Goal: Information Seeking & Learning: Learn about a topic

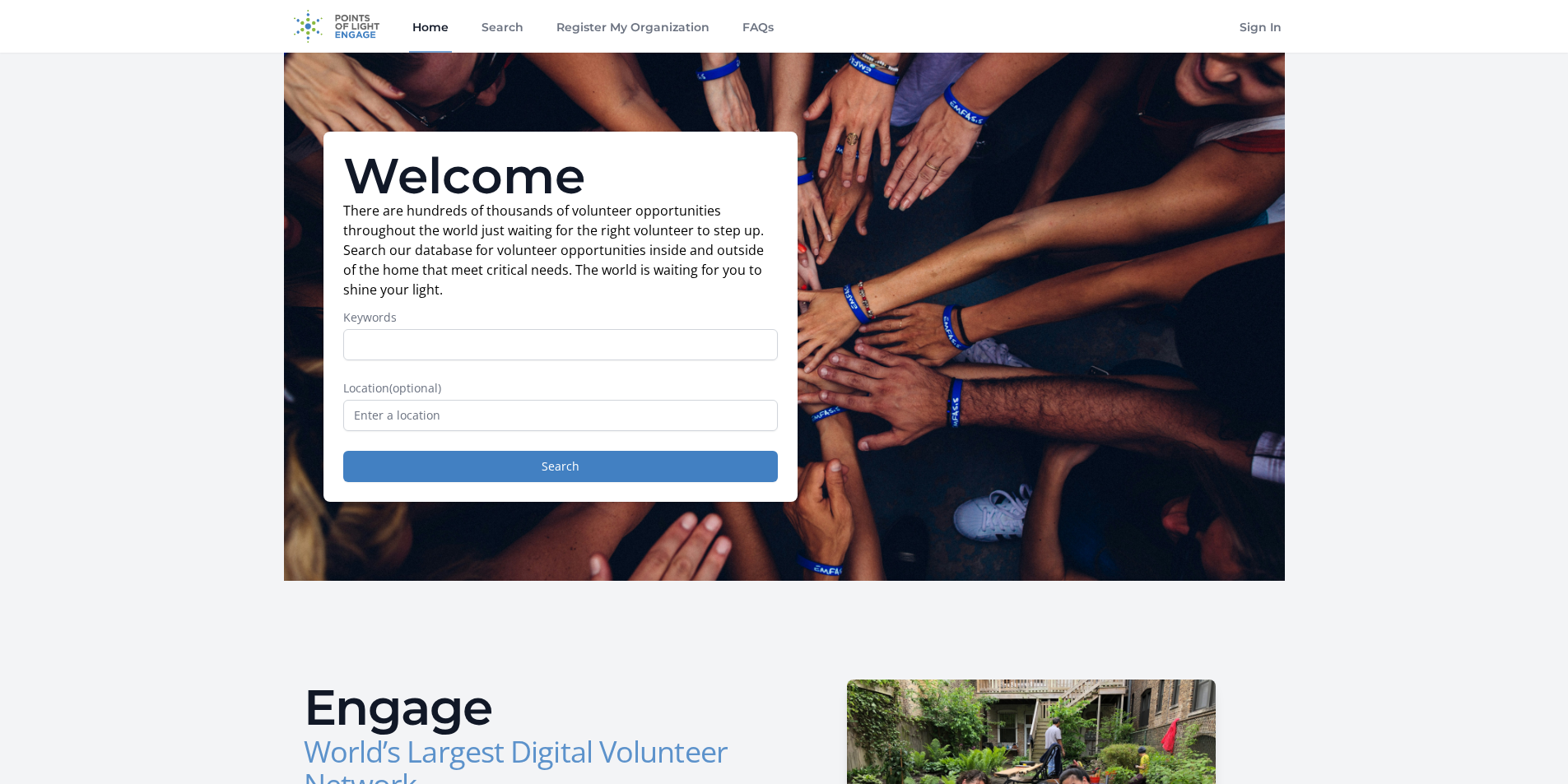
click at [500, 342] on input "Keywords" at bounding box center [560, 344] width 435 height 31
click at [447, 417] on input "text" at bounding box center [560, 415] width 435 height 31
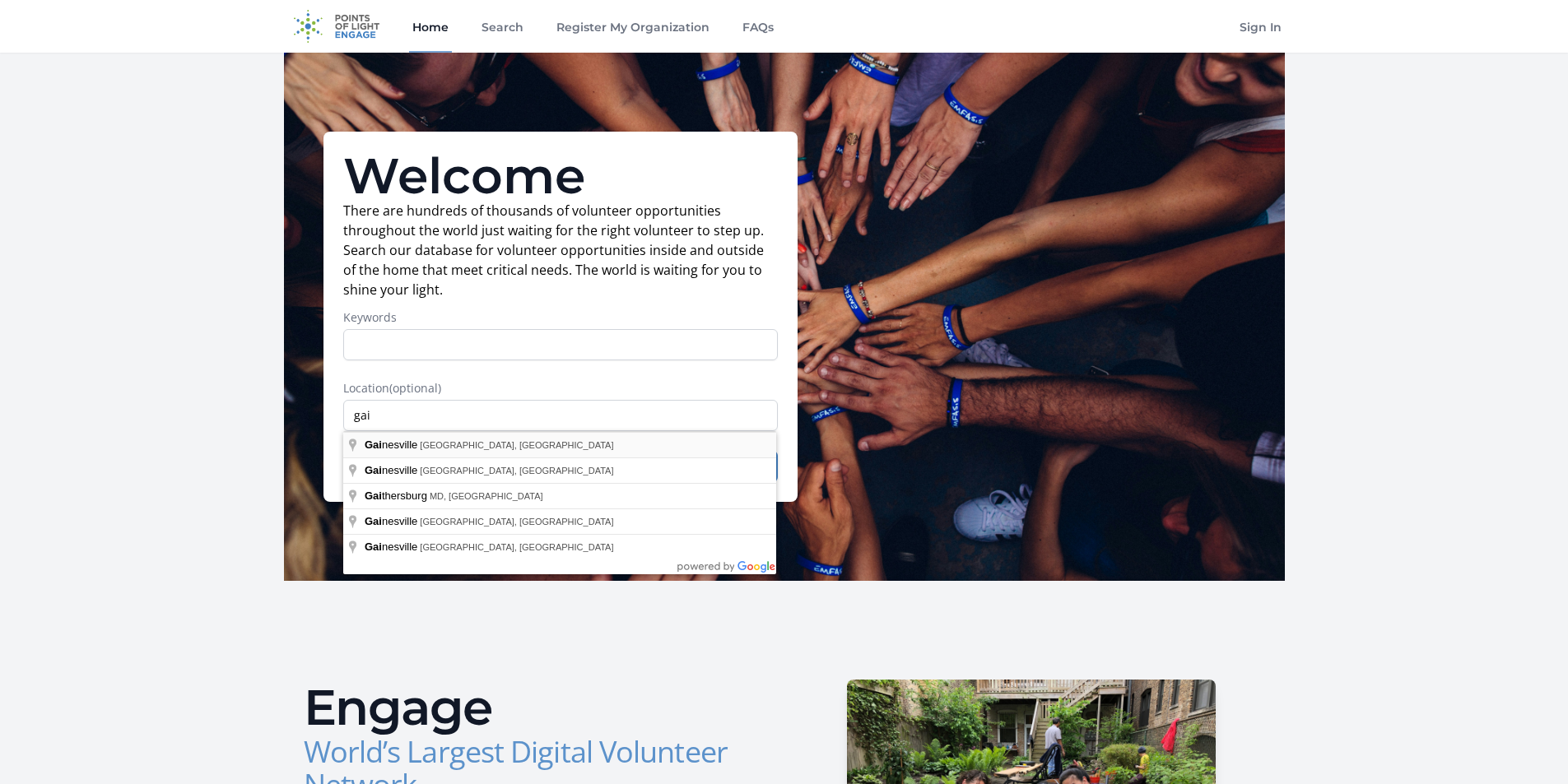
type input "Gainesville, FL, USA"
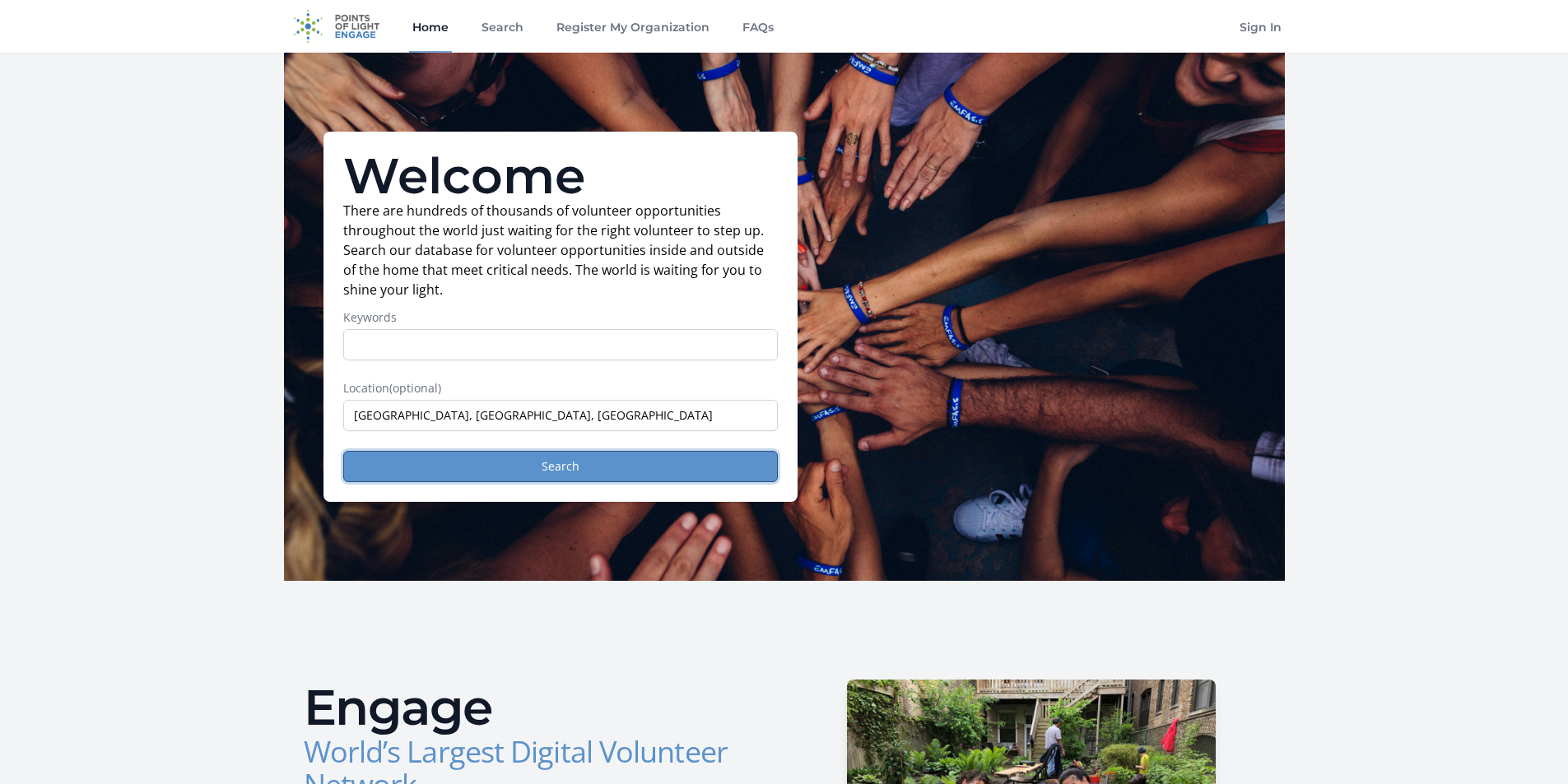
click at [503, 476] on button "Search" at bounding box center [560, 466] width 435 height 31
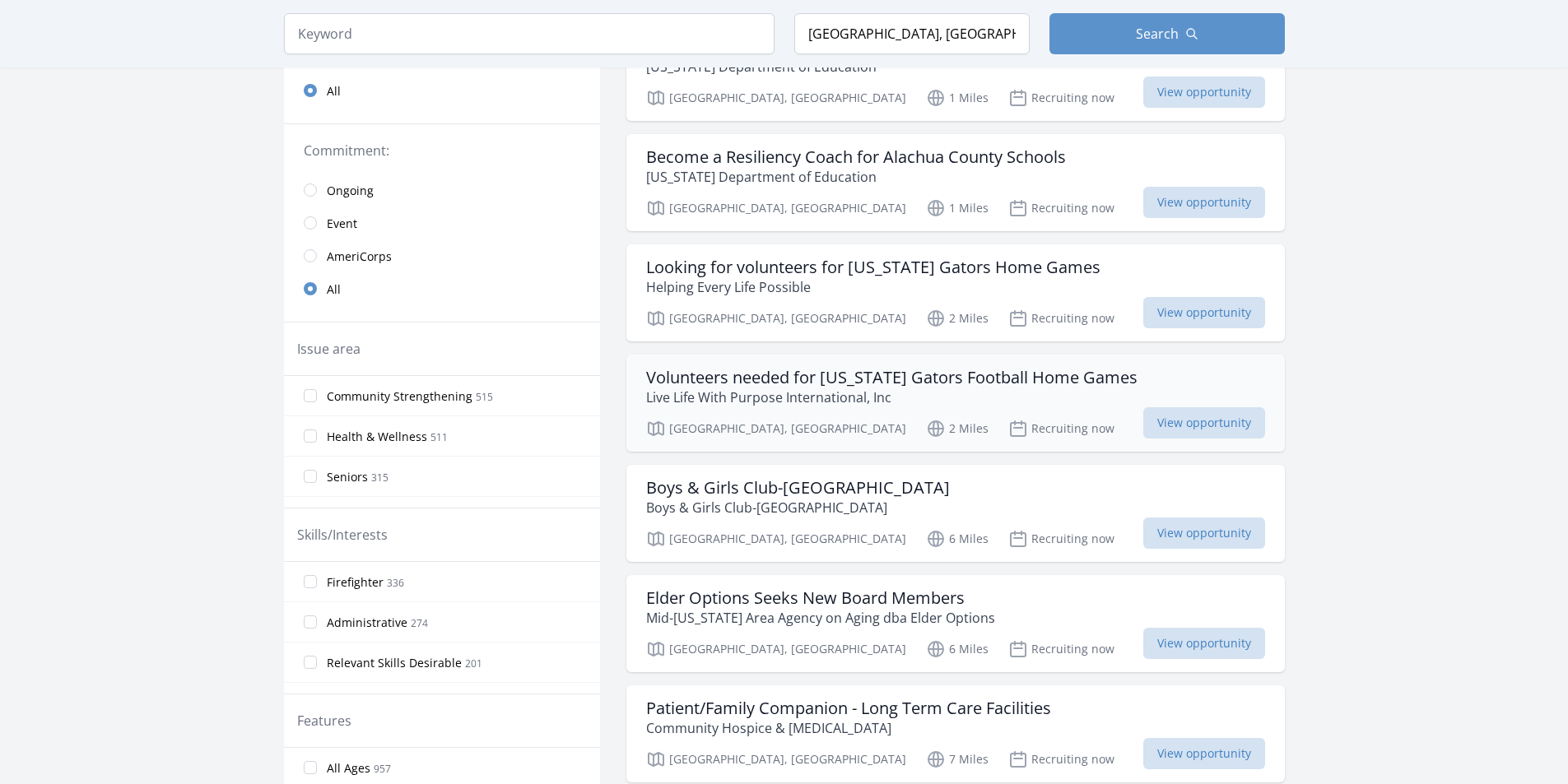
scroll to position [329, 0]
click at [761, 263] on h3 "Looking for volunteers for Florida Gators Home Games" at bounding box center [873, 266] width 455 height 20
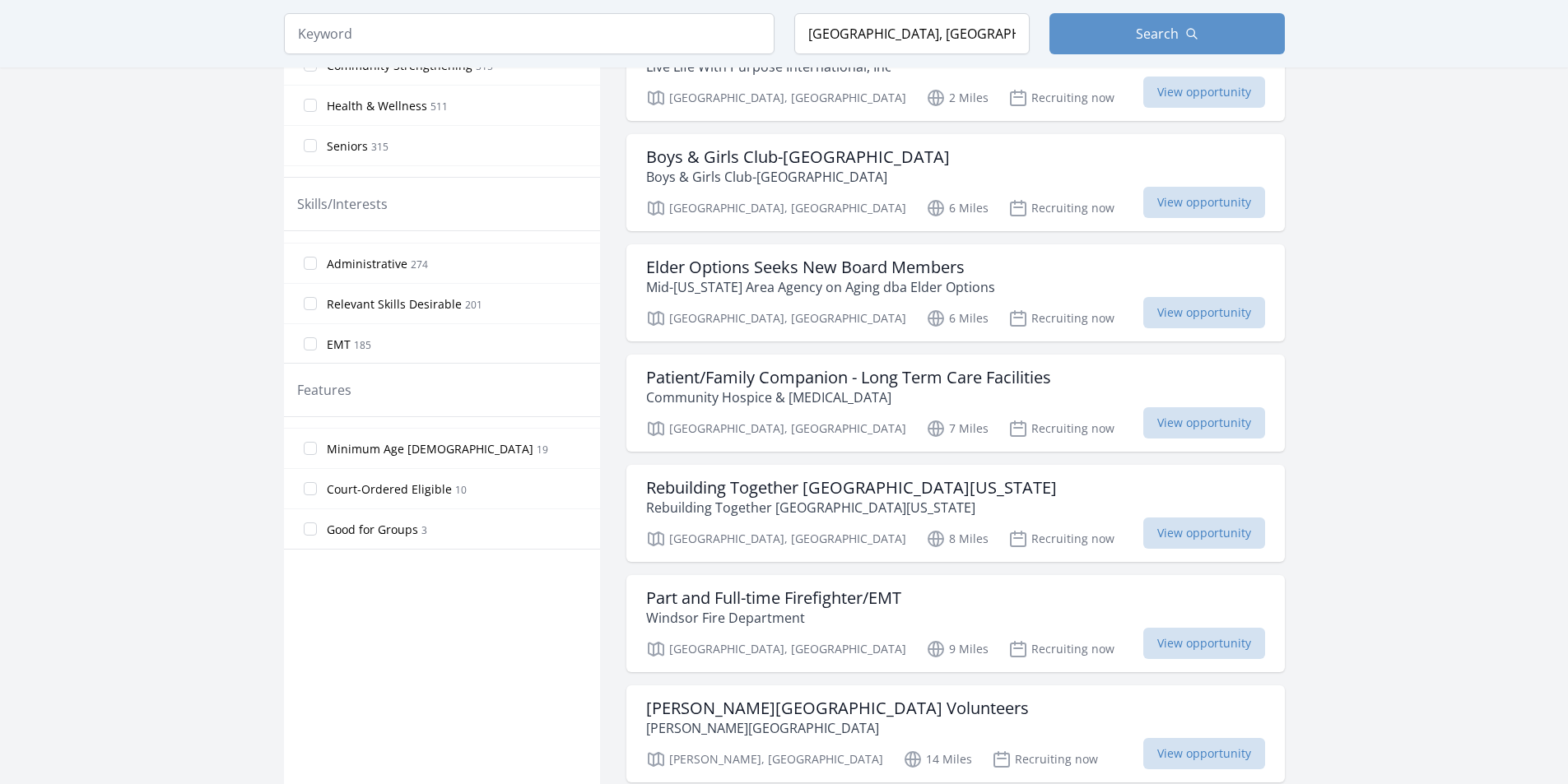
scroll to position [0, 0]
click at [379, 294] on span "Administrative" at bounding box center [367, 292] width 81 height 17
click at [317, 294] on input "Administrative 274" at bounding box center [310, 291] width 13 height 13
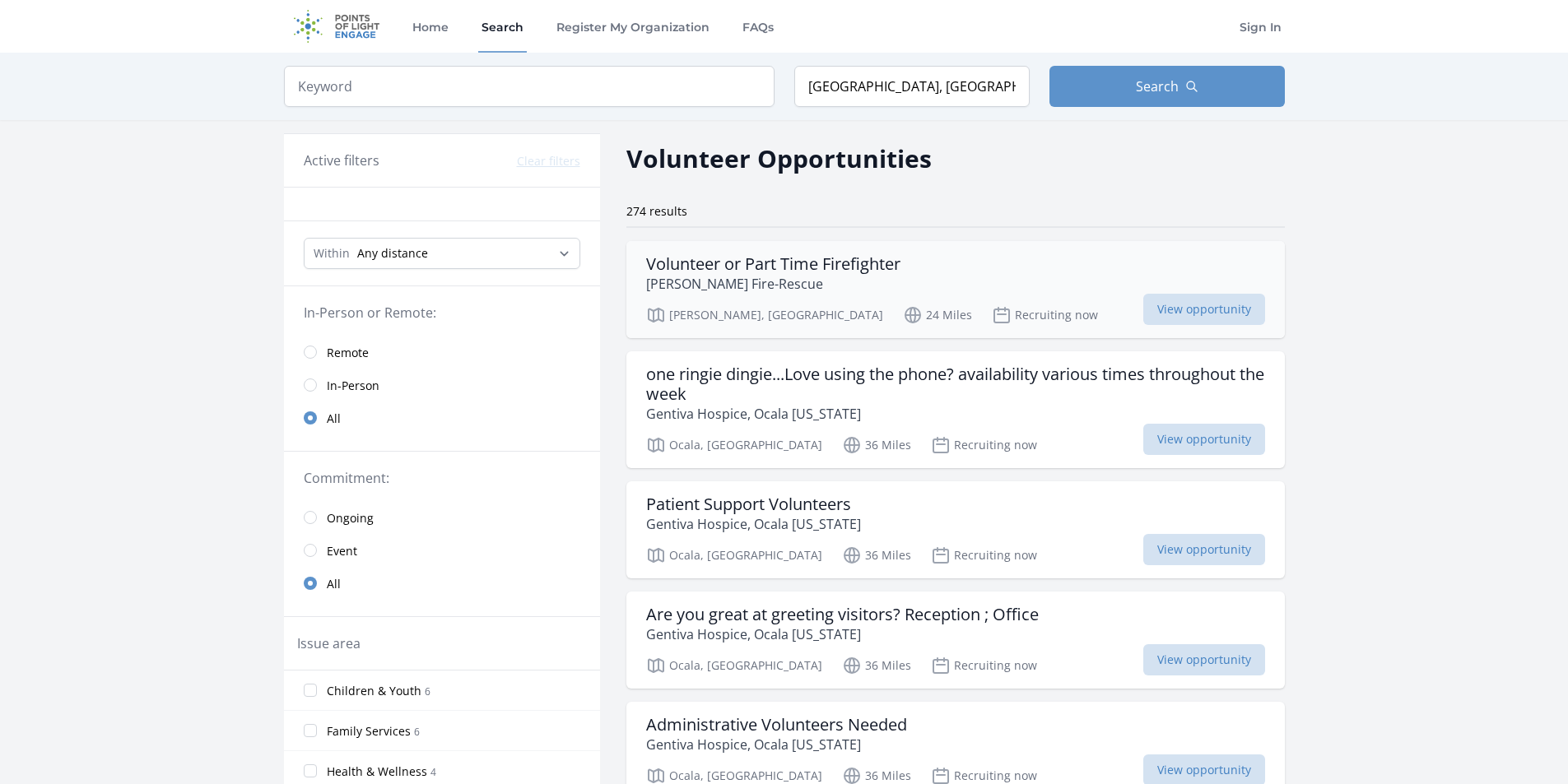
click at [707, 264] on h3 "Volunteer or Part Time Firefighter" at bounding box center [773, 264] width 254 height 20
click at [1110, 74] on button "Search" at bounding box center [1167, 86] width 235 height 41
click at [347, 350] on span "Remote" at bounding box center [348, 353] width 42 height 17
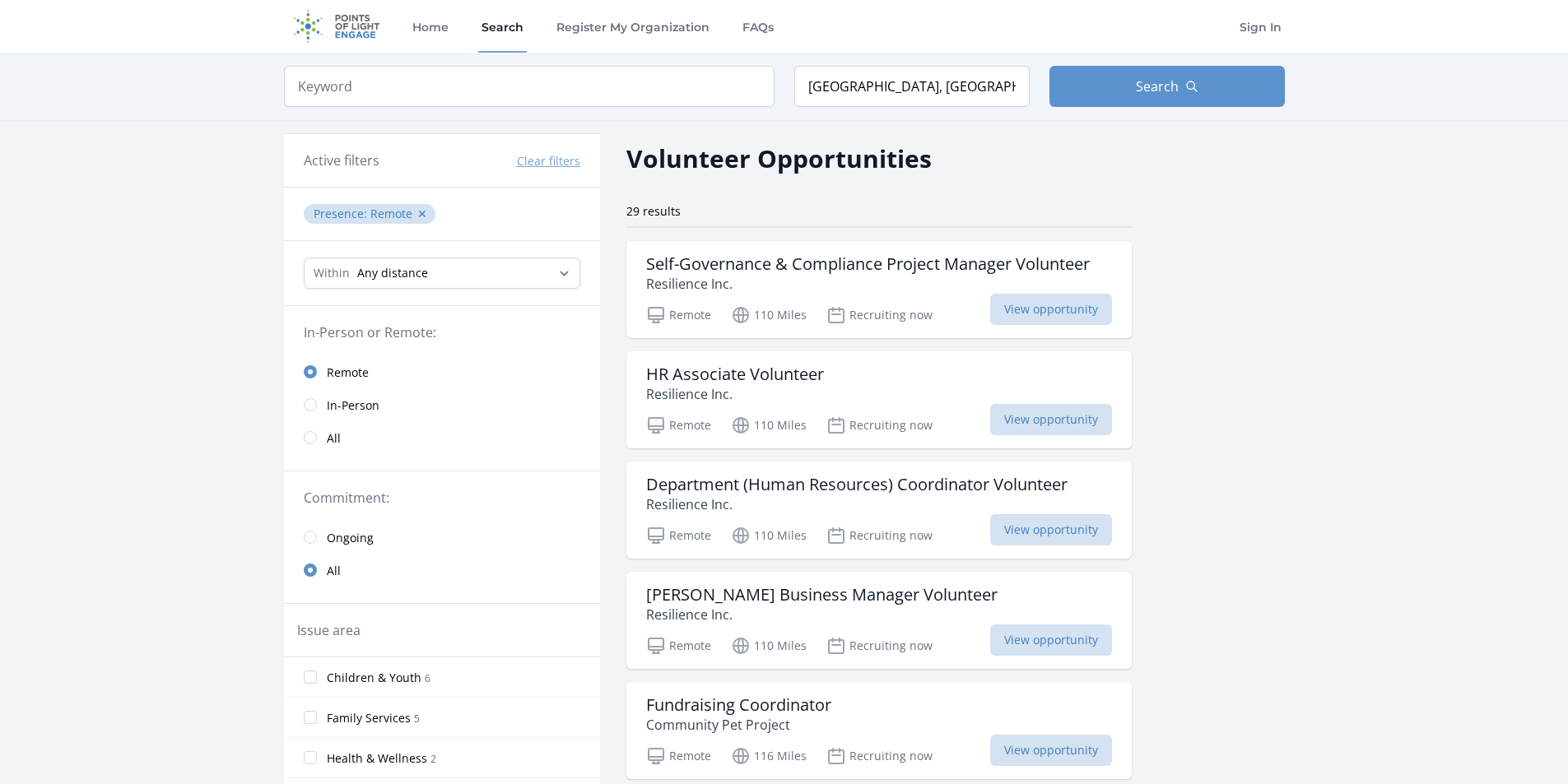
click at [342, 404] on span "In-Person" at bounding box center [353, 406] width 53 height 17
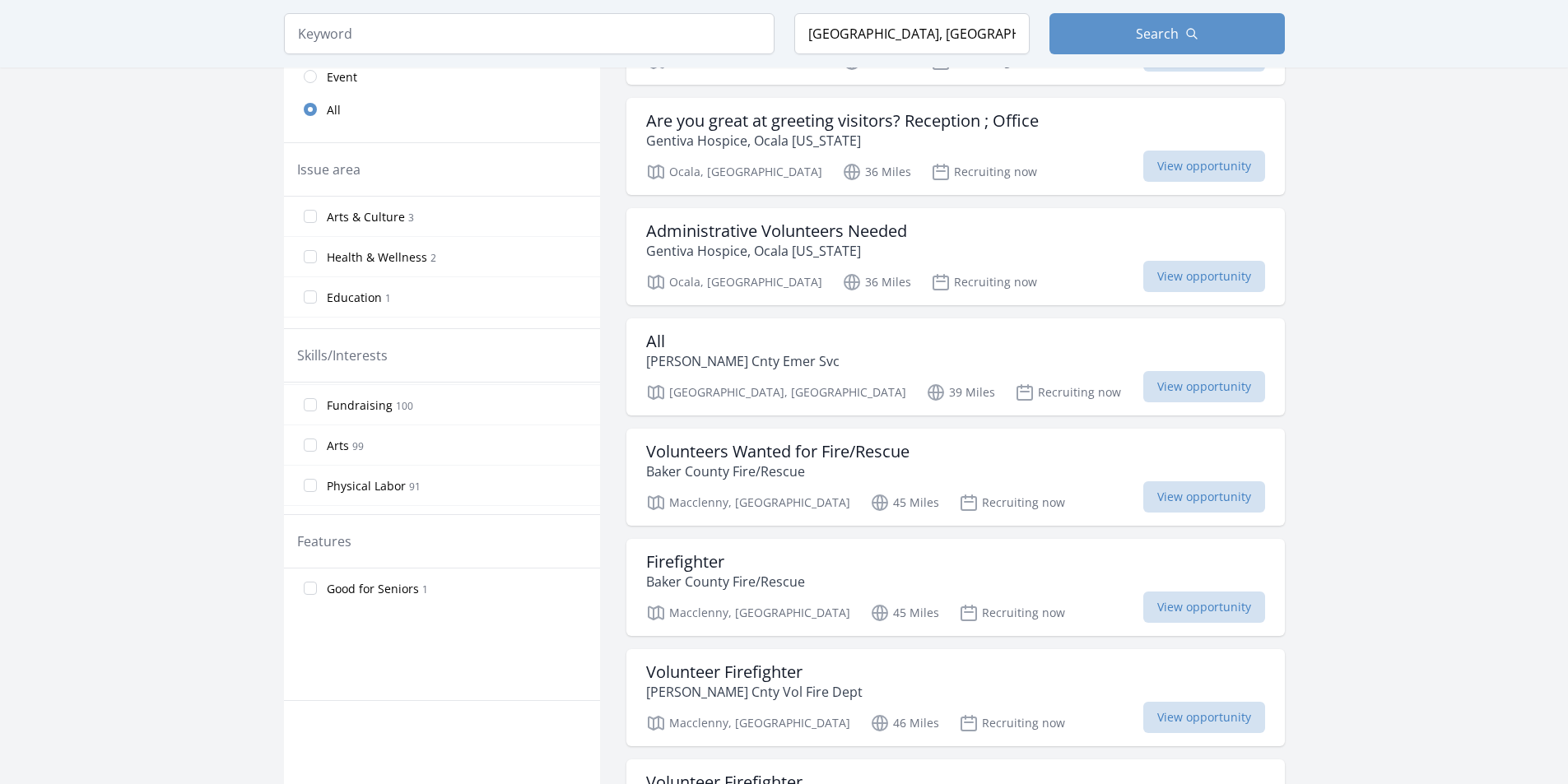
scroll to position [247, 0]
click at [962, 29] on input "Gainesville, FL, USA" at bounding box center [912, 33] width 235 height 41
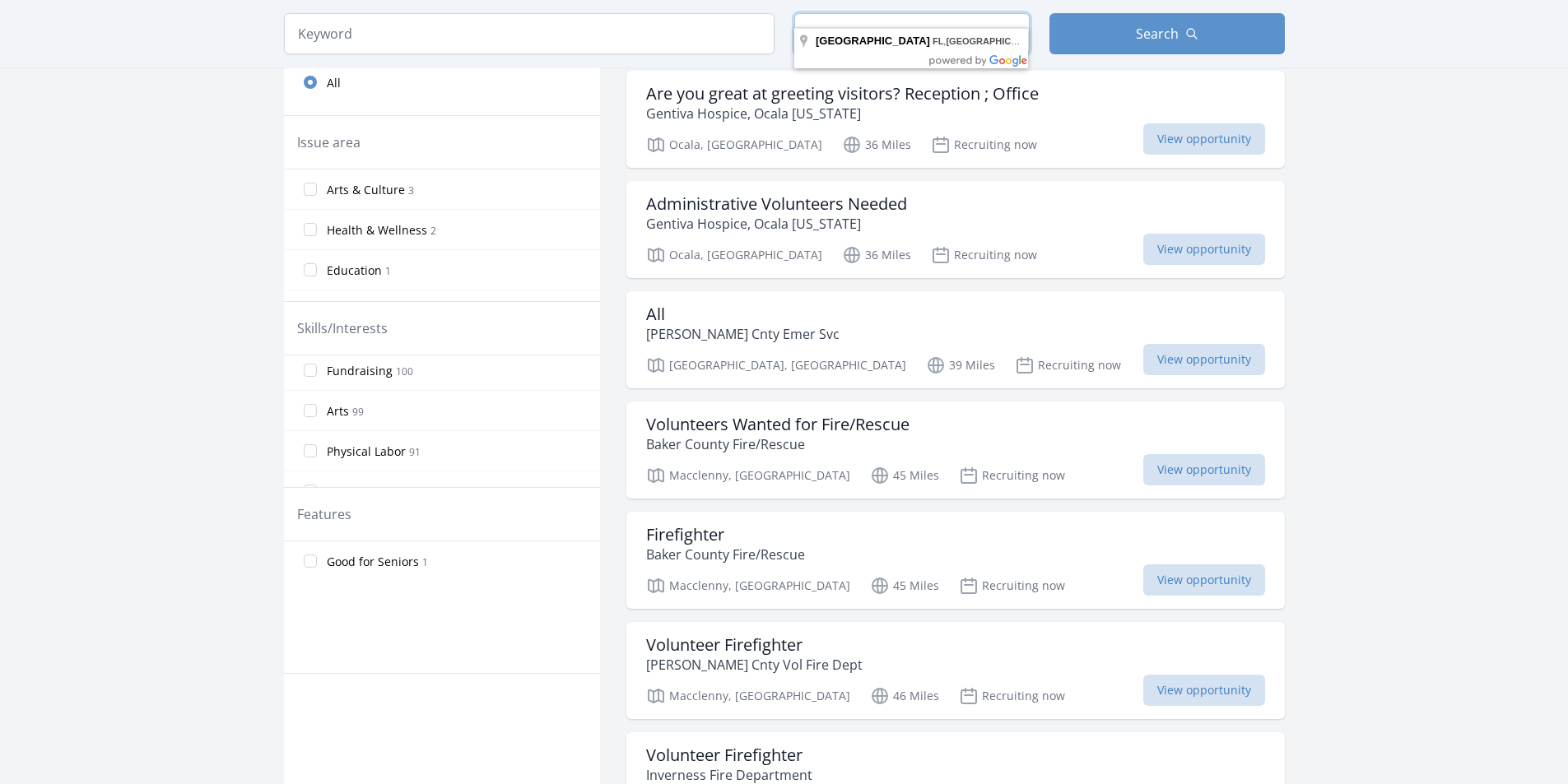
scroll to position [411, 0]
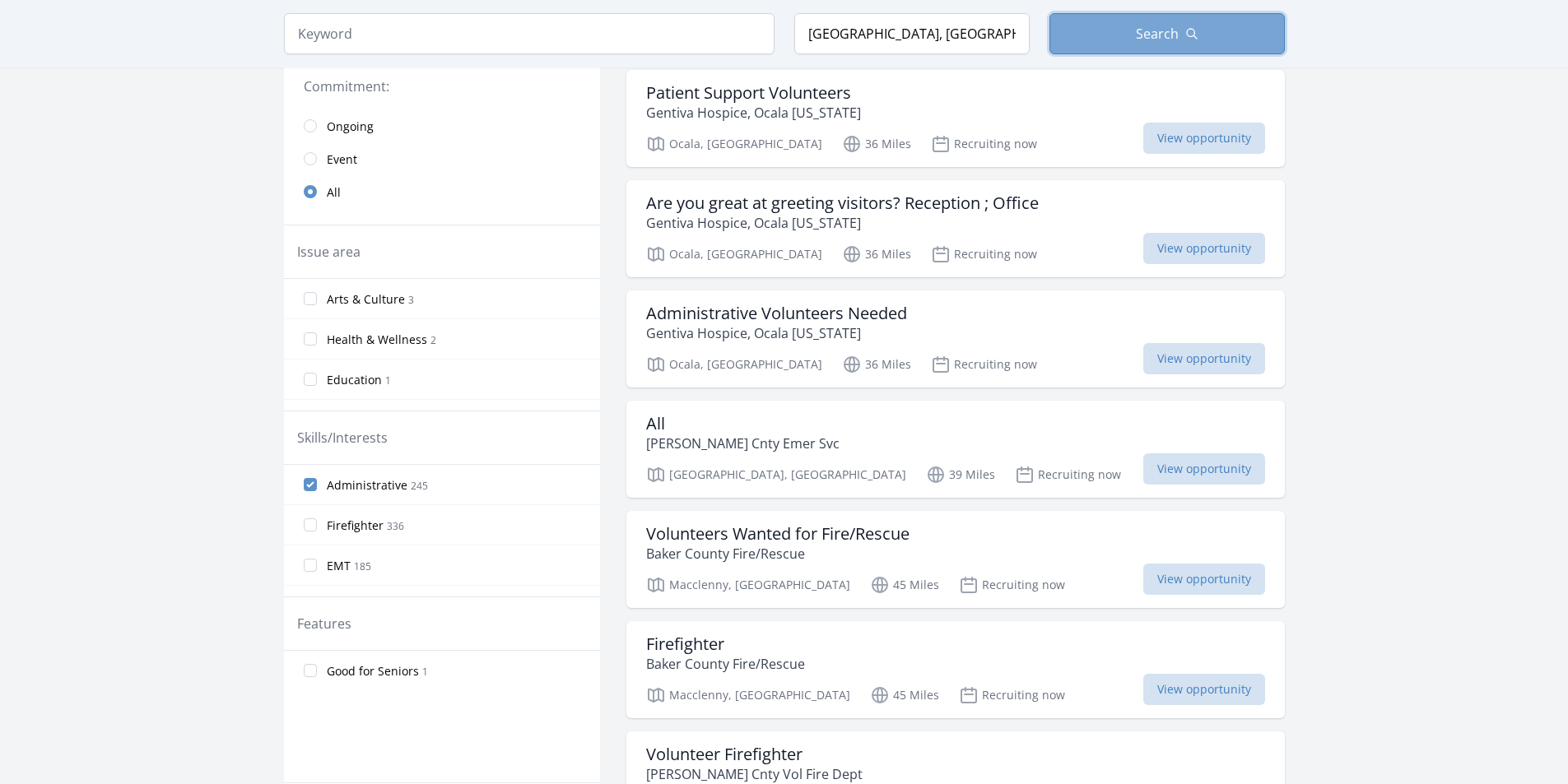
click at [1123, 38] on button "Search" at bounding box center [1167, 33] width 235 height 41
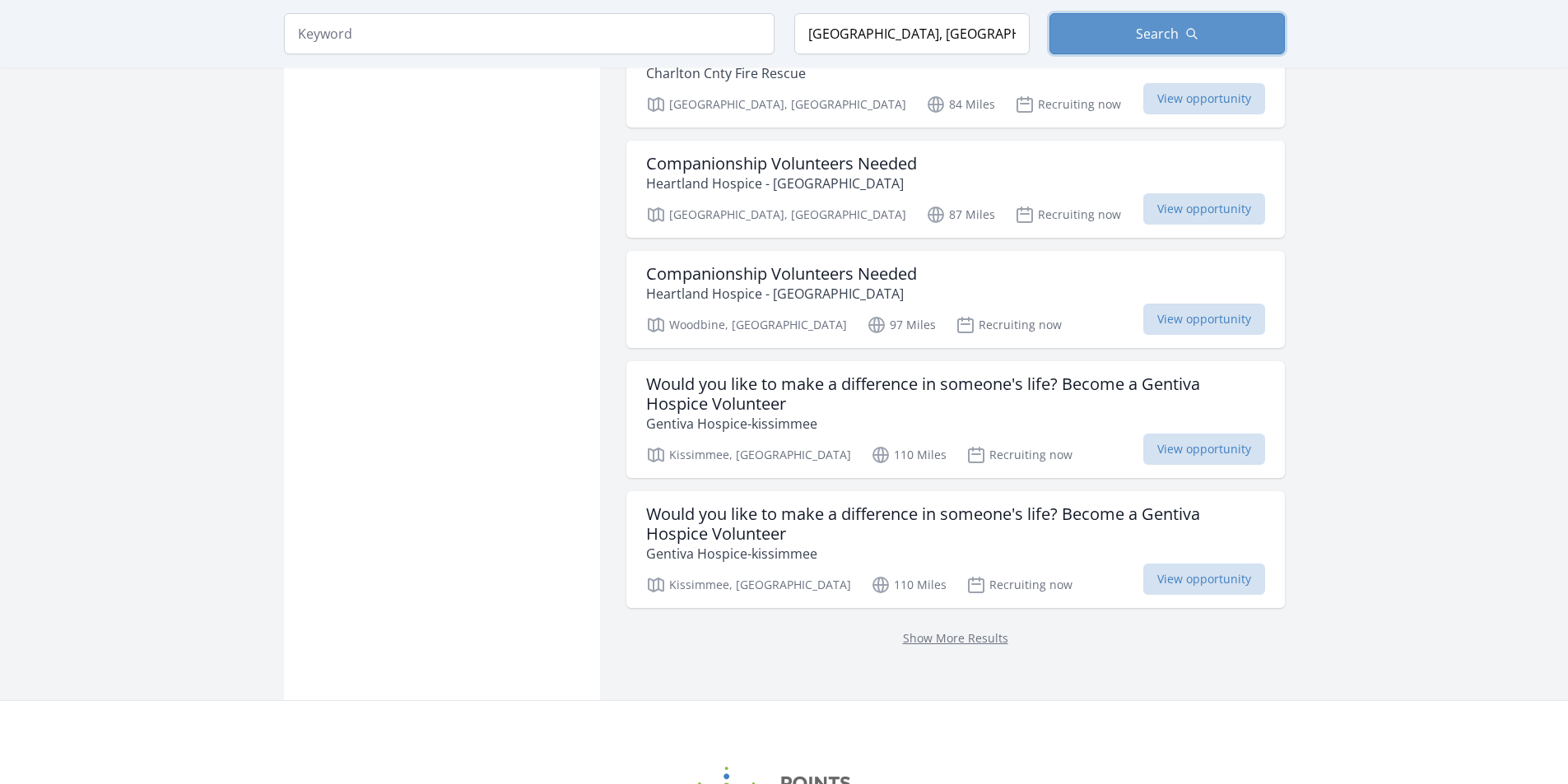
scroll to position [1893, 0]
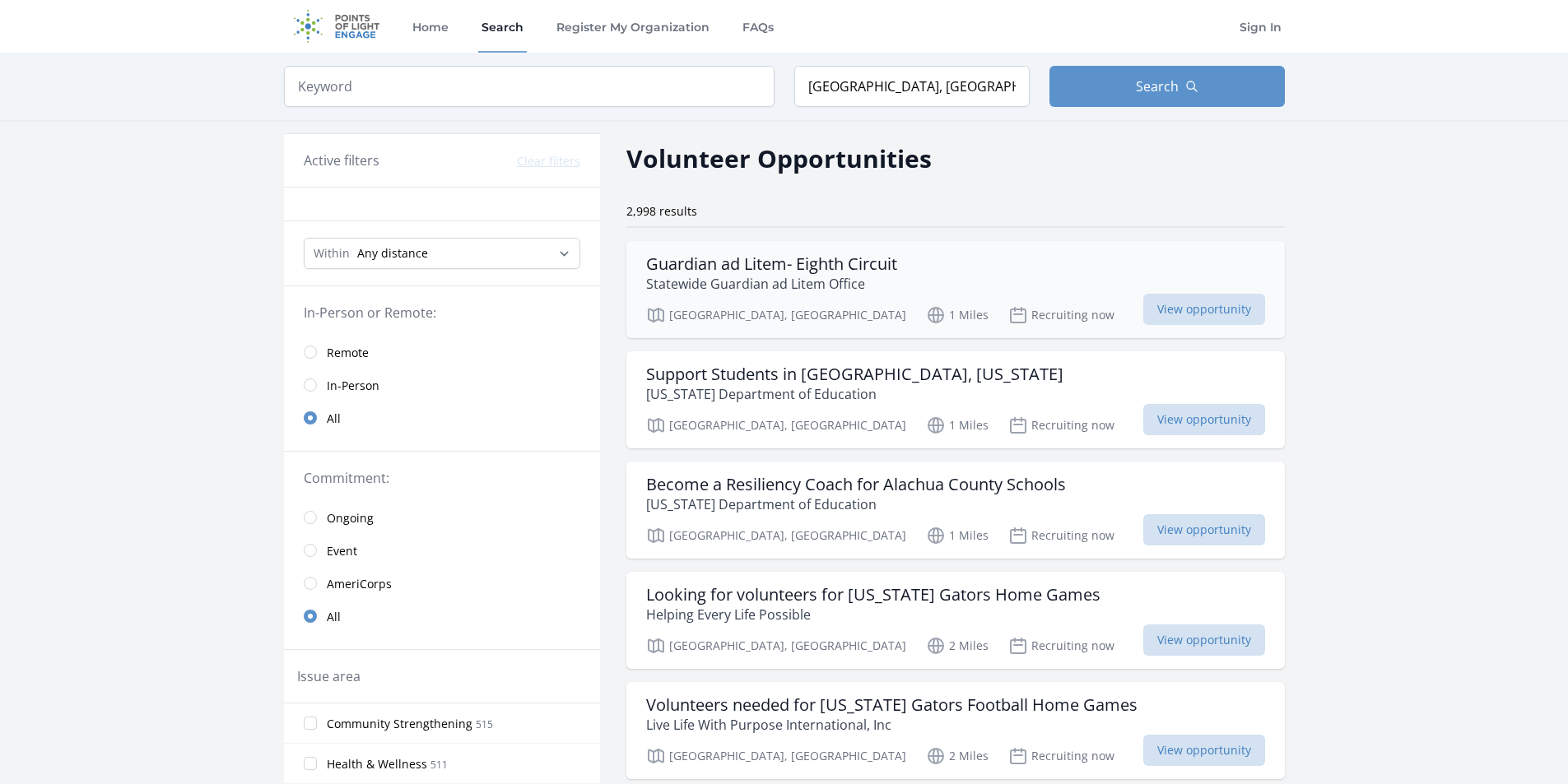
click at [718, 267] on h3 "Guardian ad Litem- Eighth Circuit" at bounding box center [771, 264] width 251 height 20
click at [877, 387] on p "[US_STATE] Department of Education" at bounding box center [855, 395] width 417 height 20
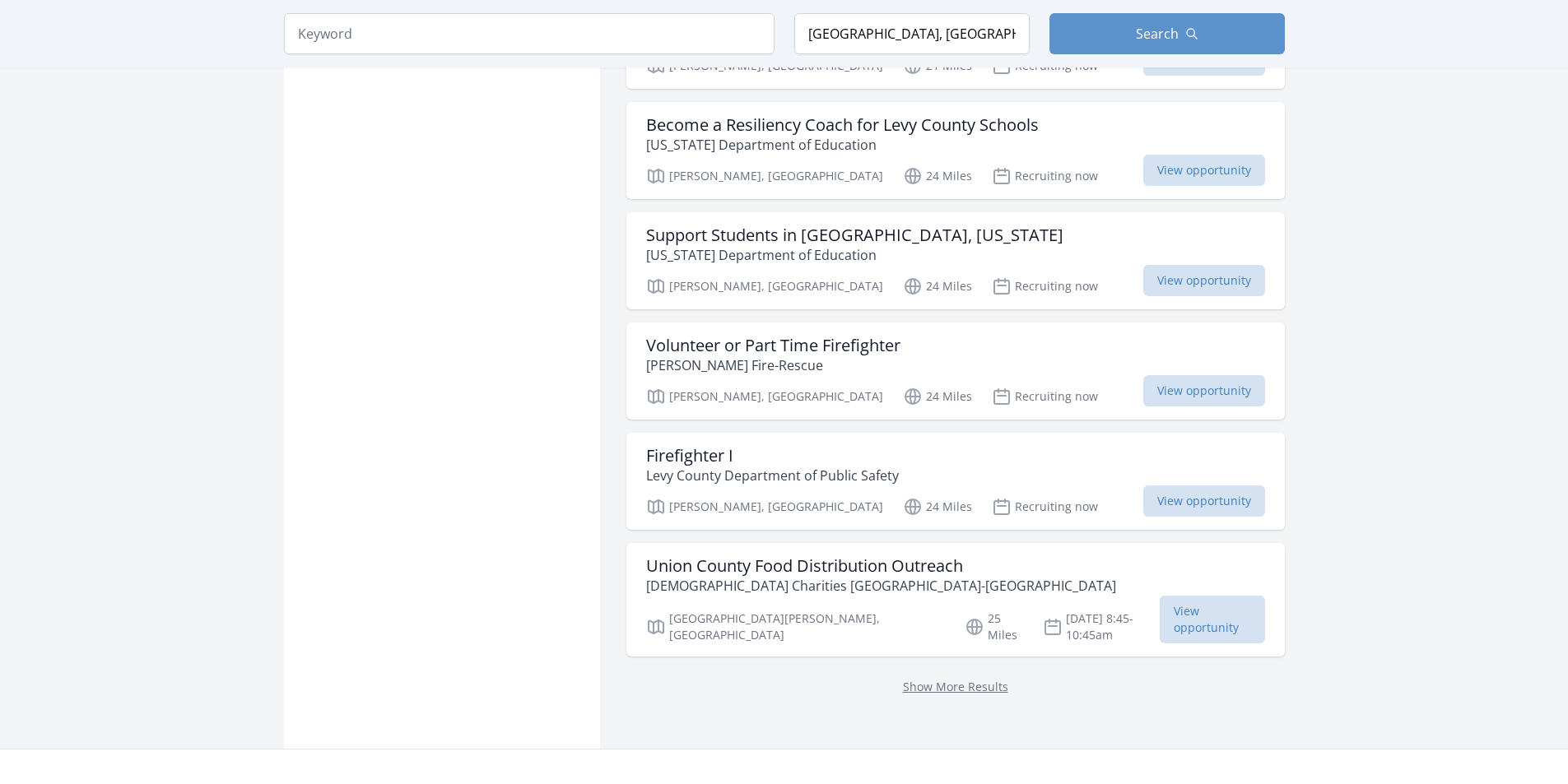
scroll to position [1811, 0]
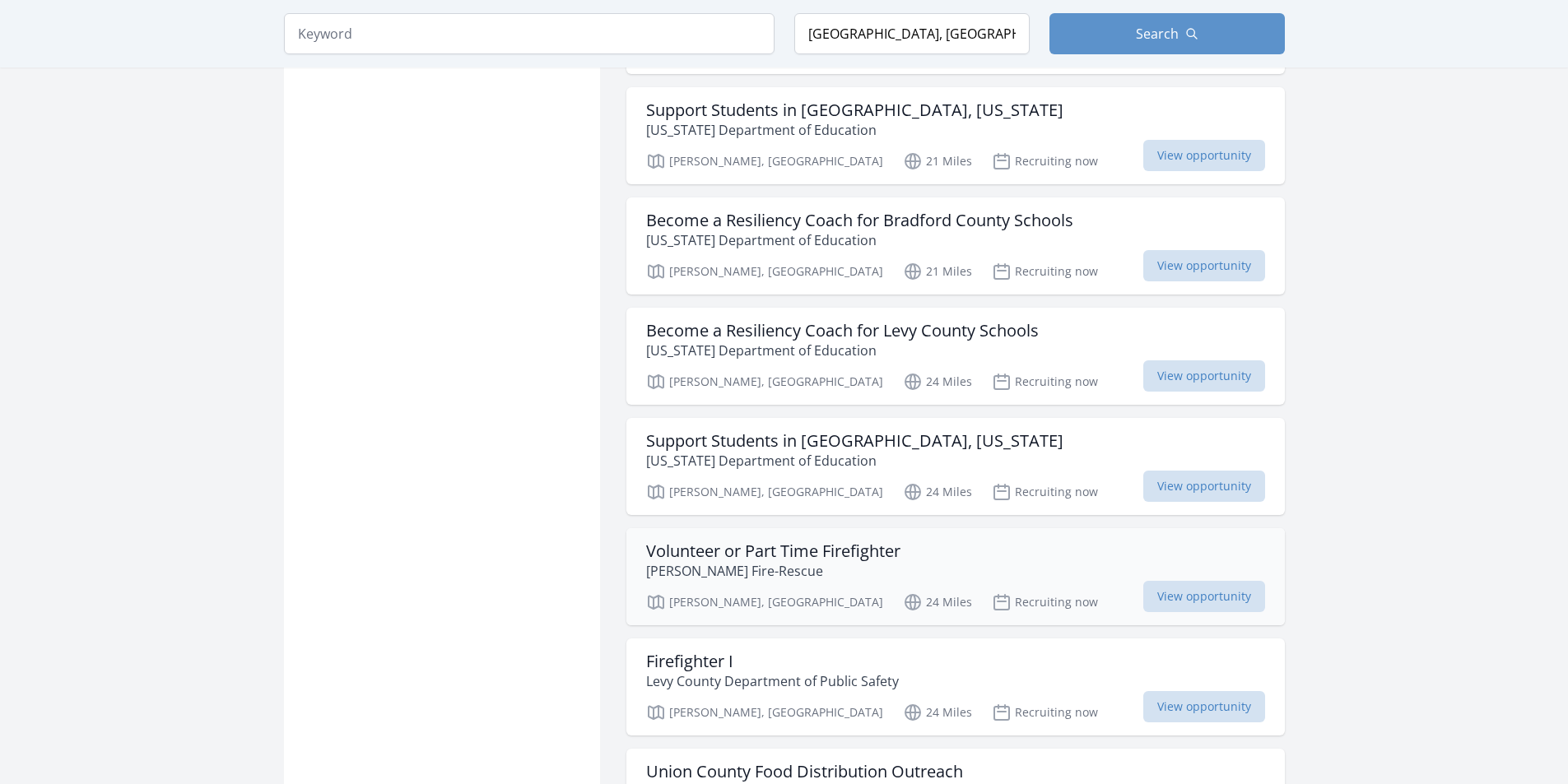
scroll to position [1564, 0]
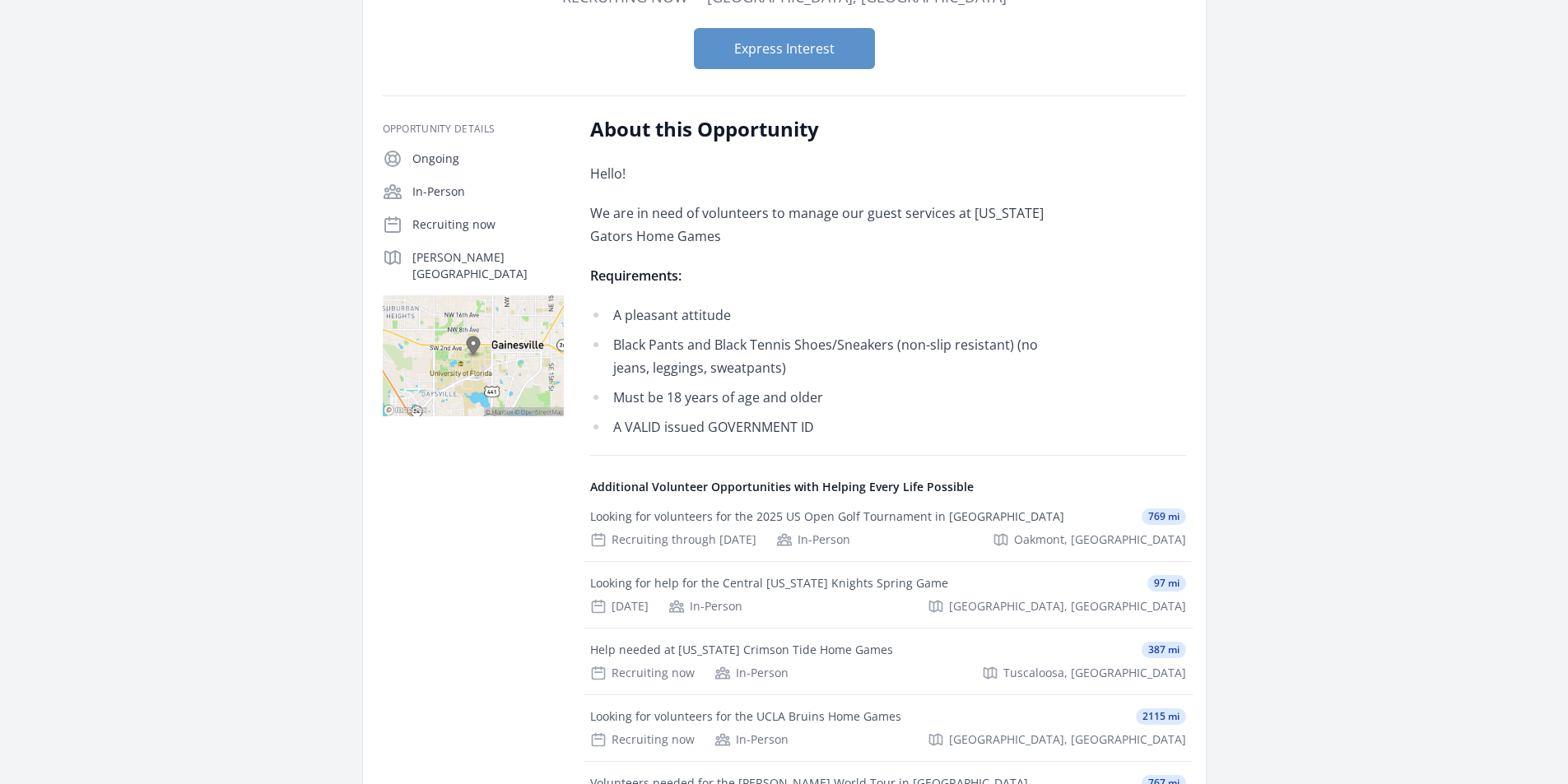
scroll to position [494, 0]
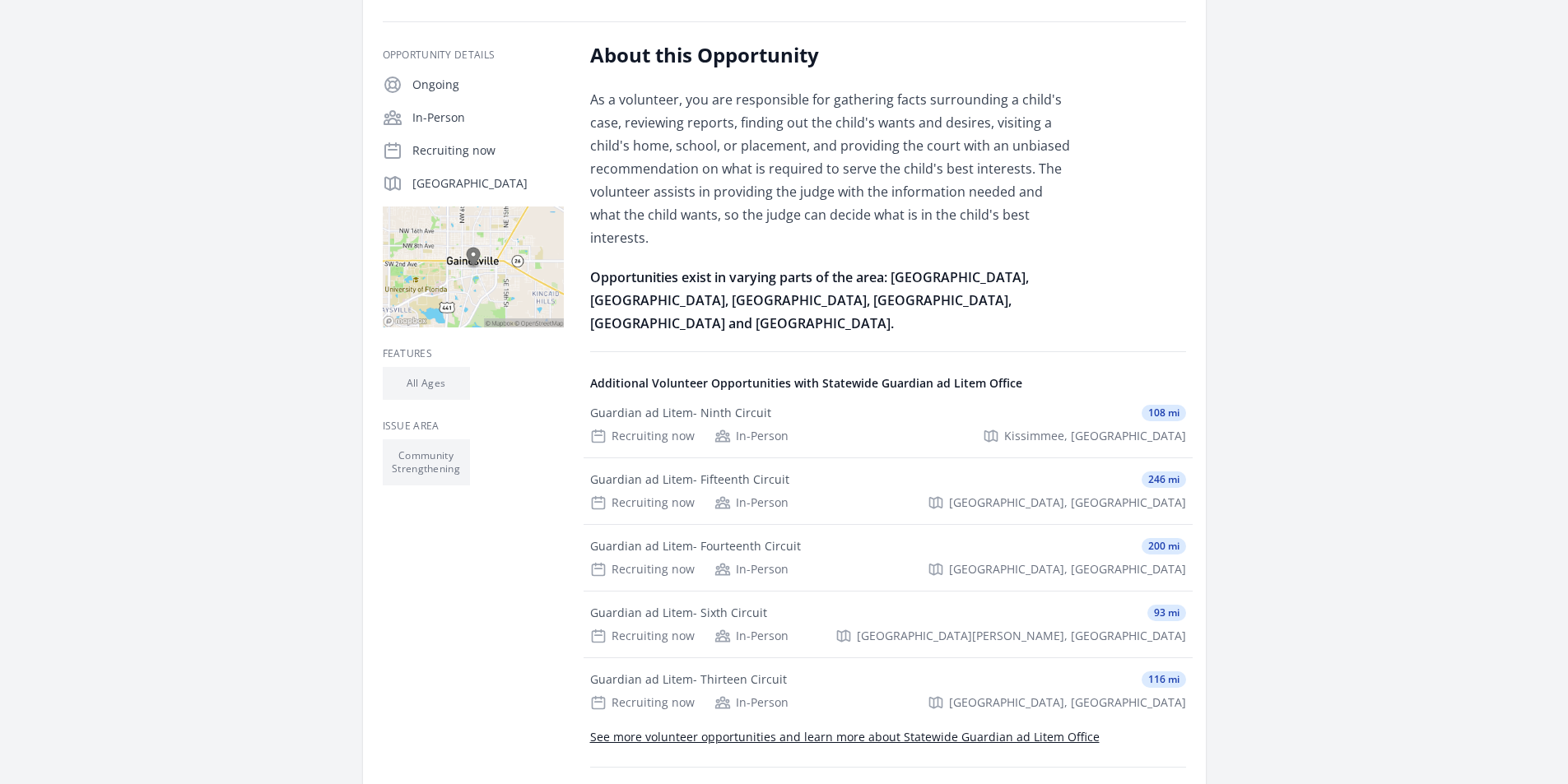
scroll to position [411, 0]
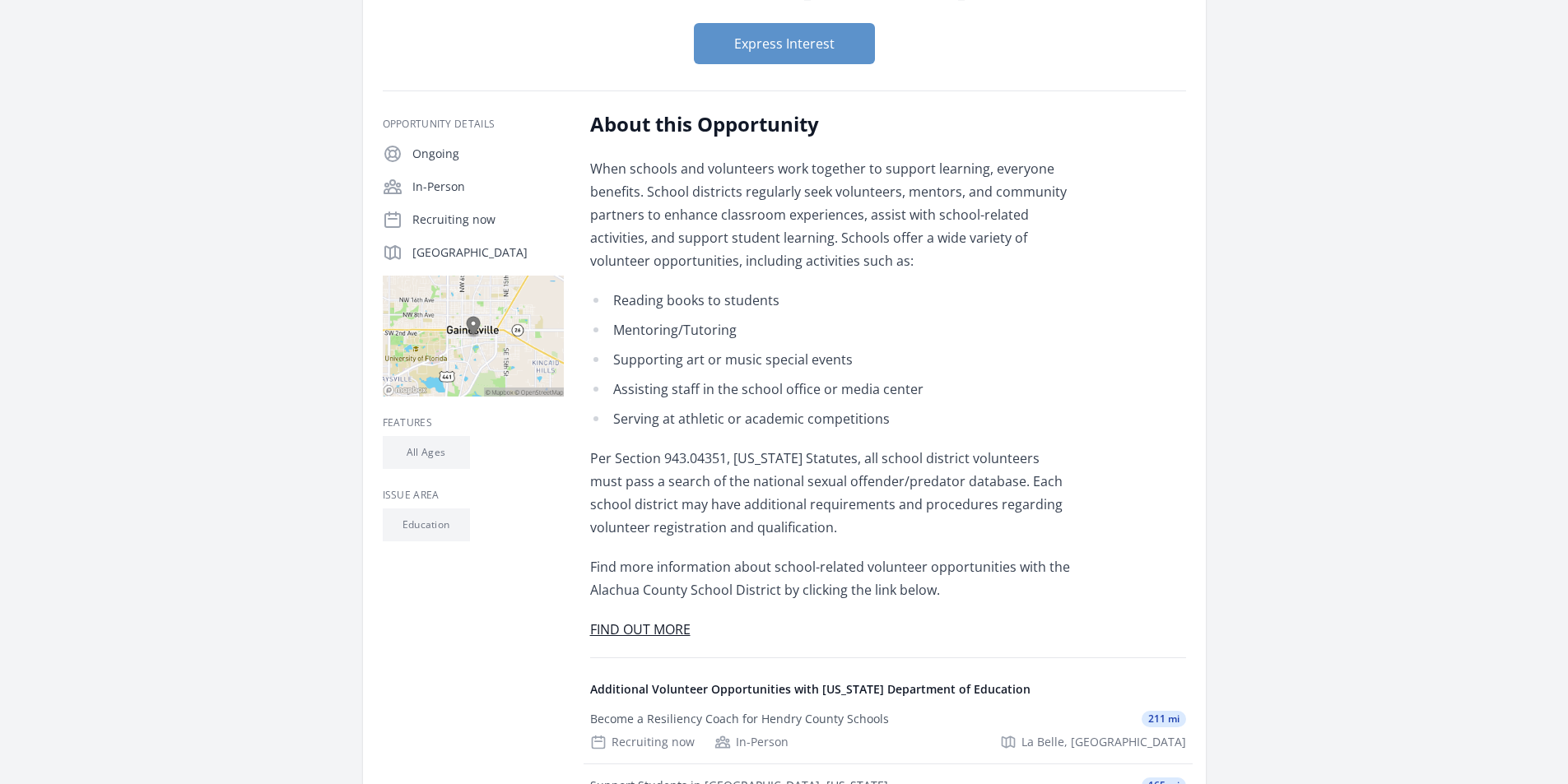
scroll to position [164, 0]
